Goal: Task Accomplishment & Management: Complete application form

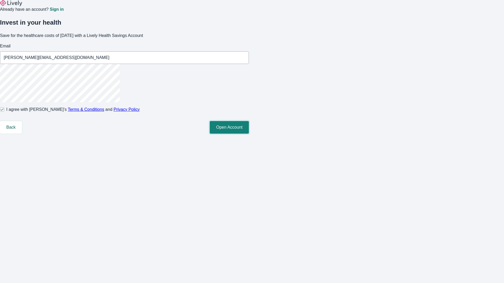
click at [249, 134] on button "Open Account" at bounding box center [229, 127] width 39 height 13
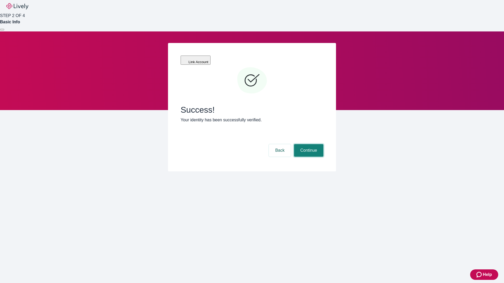
click at [308, 144] on button "Continue" at bounding box center [308, 150] width 29 height 13
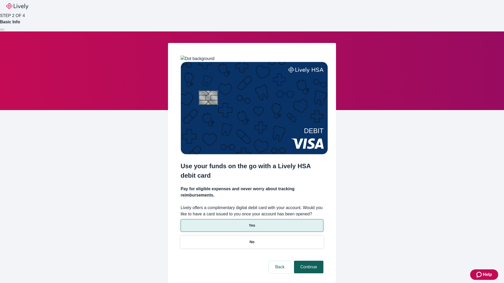
click at [252, 240] on p "No" at bounding box center [252, 243] width 5 height 6
click at [308, 261] on button "Continue" at bounding box center [308, 267] width 29 height 13
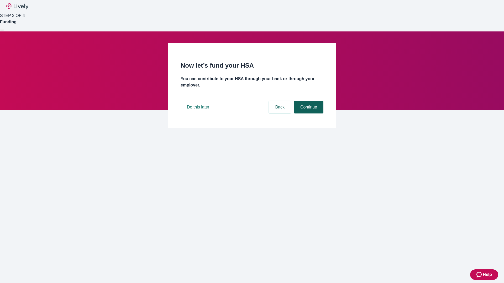
click at [308, 114] on button "Continue" at bounding box center [308, 107] width 29 height 13
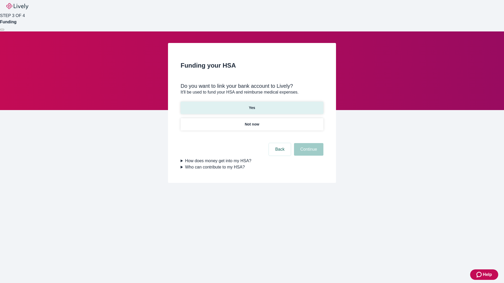
click at [252, 105] on p "Yes" at bounding box center [252, 108] width 6 height 6
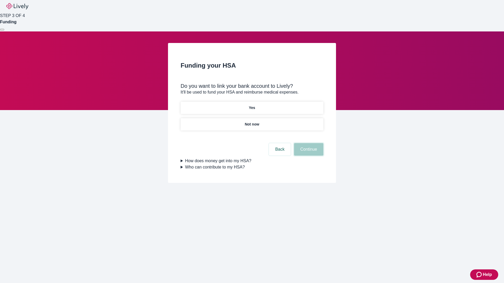
click at [308, 143] on button "Continue" at bounding box center [308, 149] width 29 height 13
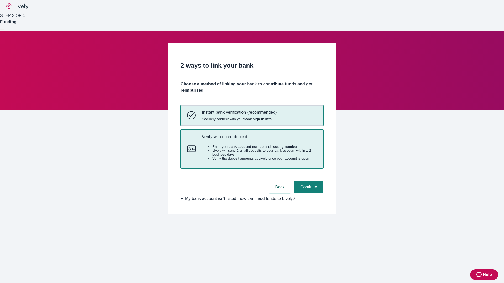
click at [259, 139] on p "Verify with micro-deposits" at bounding box center [259, 136] width 115 height 5
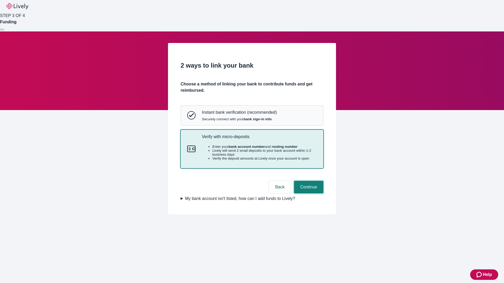
click at [308, 194] on button "Continue" at bounding box center [308, 187] width 29 height 13
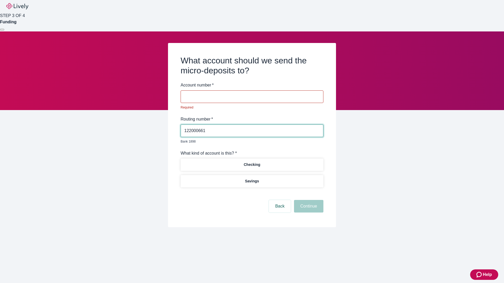
type input "122000661"
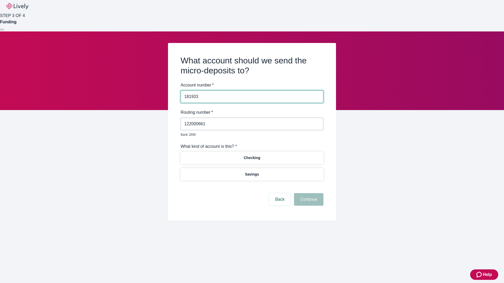
type input "181933"
click at [252, 155] on p "Checking" at bounding box center [252, 158] width 17 height 6
click at [308, 194] on button "Continue" at bounding box center [308, 199] width 29 height 13
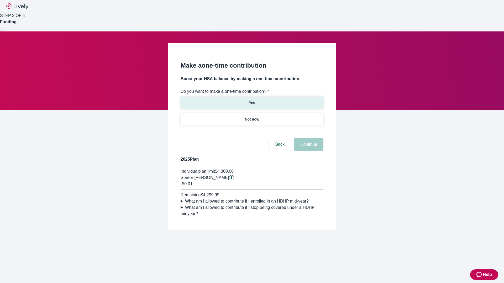
click at [252, 100] on p "Yes" at bounding box center [252, 103] width 6 height 6
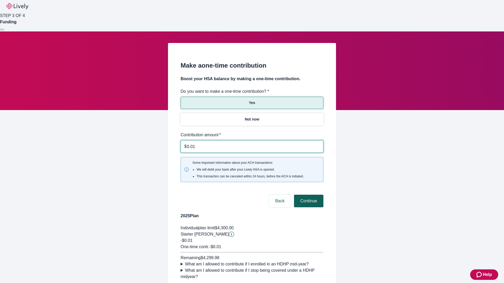
type input "0.01"
click at [308, 195] on button "Continue" at bounding box center [308, 201] width 29 height 13
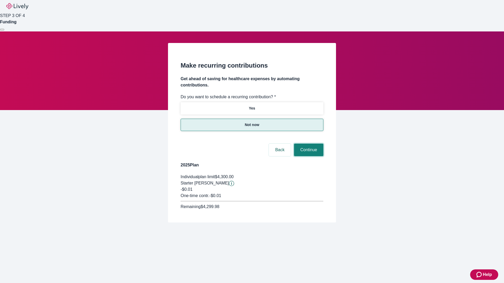
click at [308, 144] on button "Continue" at bounding box center [308, 150] width 29 height 13
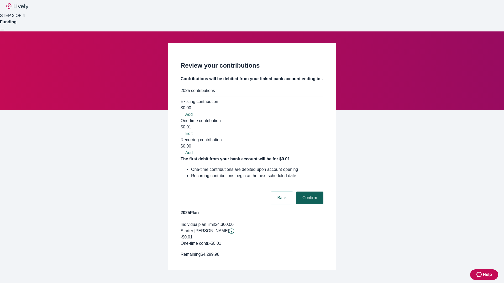
click at [309, 192] on button "Confirm" at bounding box center [309, 198] width 27 height 13
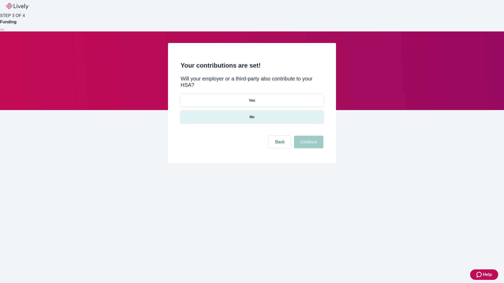
click at [252, 114] on p "No" at bounding box center [252, 117] width 5 height 6
click at [308, 136] on button "Continue" at bounding box center [308, 142] width 29 height 13
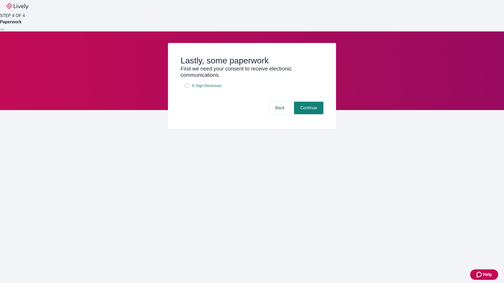
click at [187, 88] on input "E-Sign Disclosure" at bounding box center [187, 86] width 4 height 4
checkbox input "true"
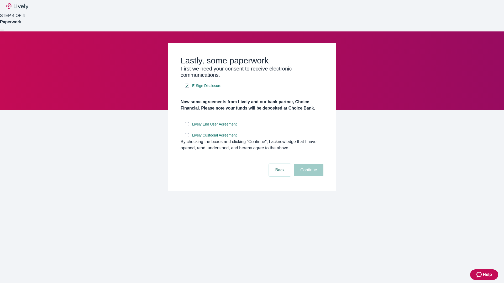
click at [187, 126] on input "Lively End User Agreement" at bounding box center [187, 124] width 4 height 4
checkbox input "true"
click at [187, 138] on input "Lively Custodial Agreement" at bounding box center [187, 135] width 4 height 4
checkbox input "true"
click at [308, 177] on button "Continue" at bounding box center [308, 170] width 29 height 13
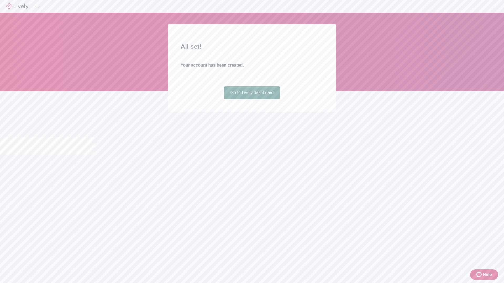
click at [252, 99] on link "Go to Lively dashboard" at bounding box center [252, 93] width 56 height 13
